Goal: Understand process/instructions: Learn how to perform a task or action

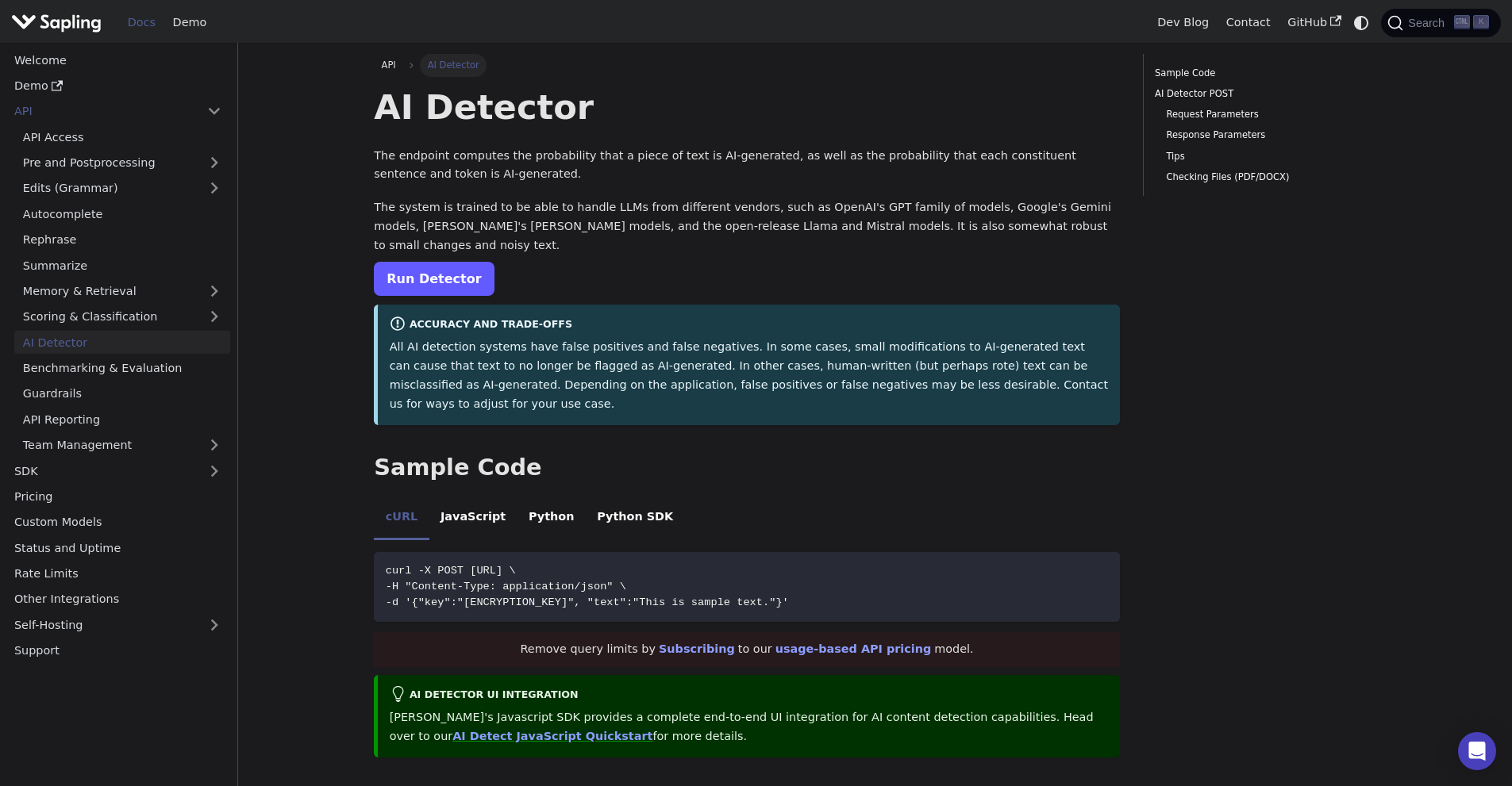
click at [429, 262] on link "Run Detector" at bounding box center [433, 279] width 120 height 34
click at [425, 262] on link "Run Detector" at bounding box center [433, 279] width 120 height 34
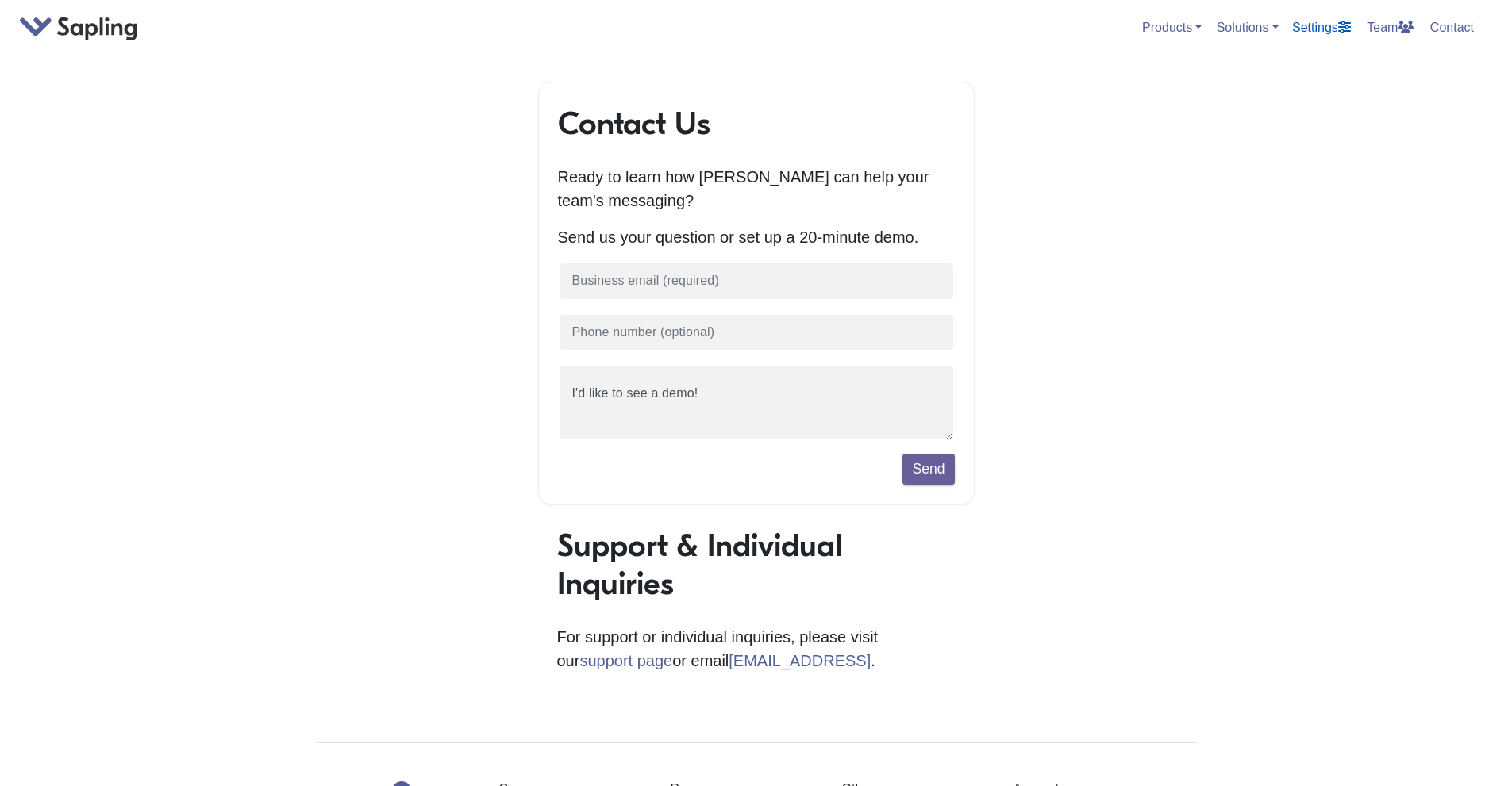
click at [1294, 25] on link "Settings" at bounding box center [1321, 27] width 71 height 26
